Goal: Task Accomplishment & Management: Use online tool/utility

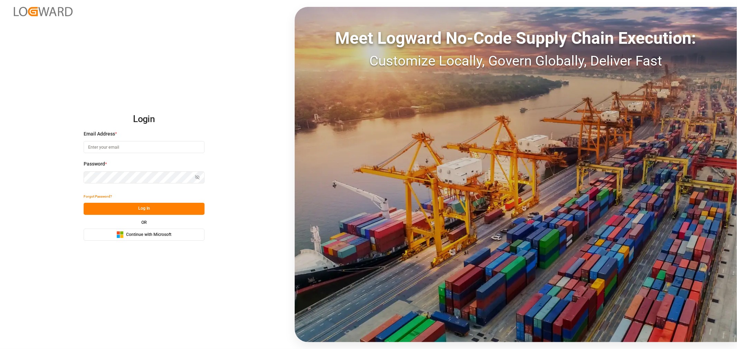
click at [153, 238] on div "Microsoft Logo Continue with Microsoft" at bounding box center [143, 234] width 55 height 7
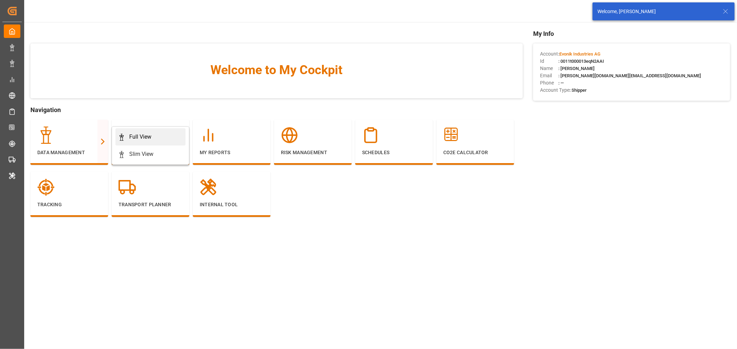
click at [146, 136] on div "Full View" at bounding box center [140, 137] width 22 height 8
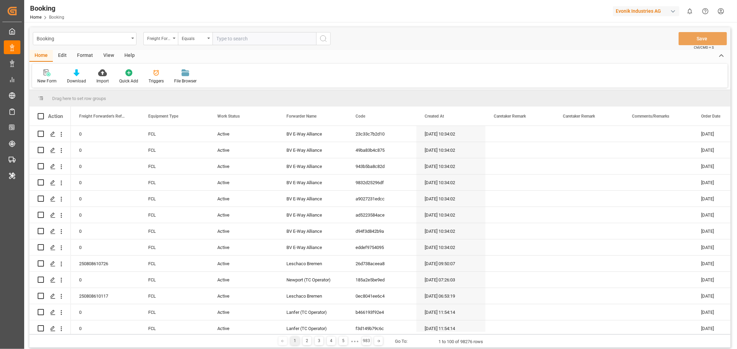
click at [86, 53] on div "Format" at bounding box center [85, 56] width 26 height 12
click at [54, 80] on div "Filter Rows" at bounding box center [47, 81] width 20 height 6
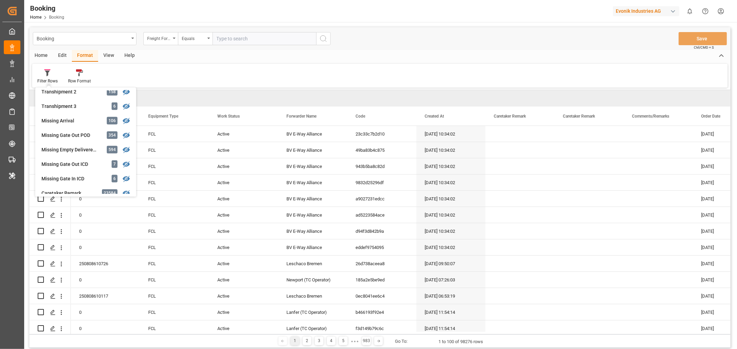
scroll to position [268, 0]
click at [671, 13] on div "button" at bounding box center [672, 11] width 7 height 7
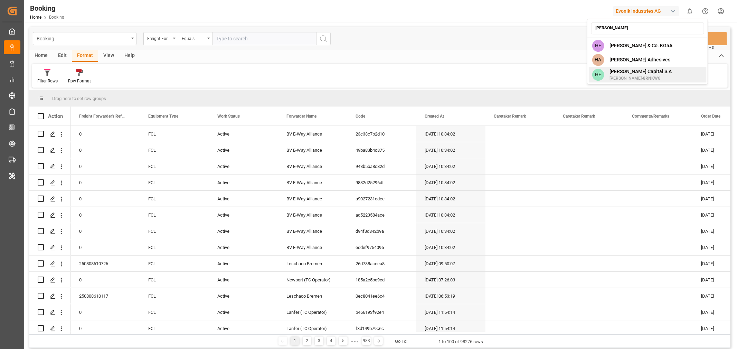
type input "henk"
click at [634, 75] on span "Henkel-8RNKW6" at bounding box center [640, 78] width 62 height 6
